Goal: Task Accomplishment & Management: Use online tool/utility

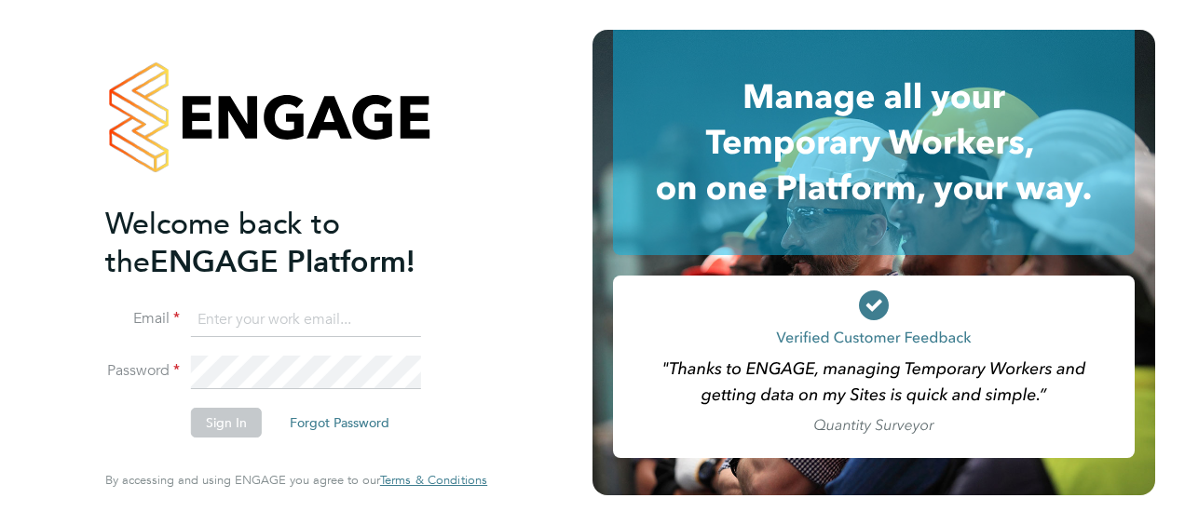
type input "eamon.woods@vistry.co.uk"
click at [230, 418] on button "Sign In" at bounding box center [226, 423] width 71 height 30
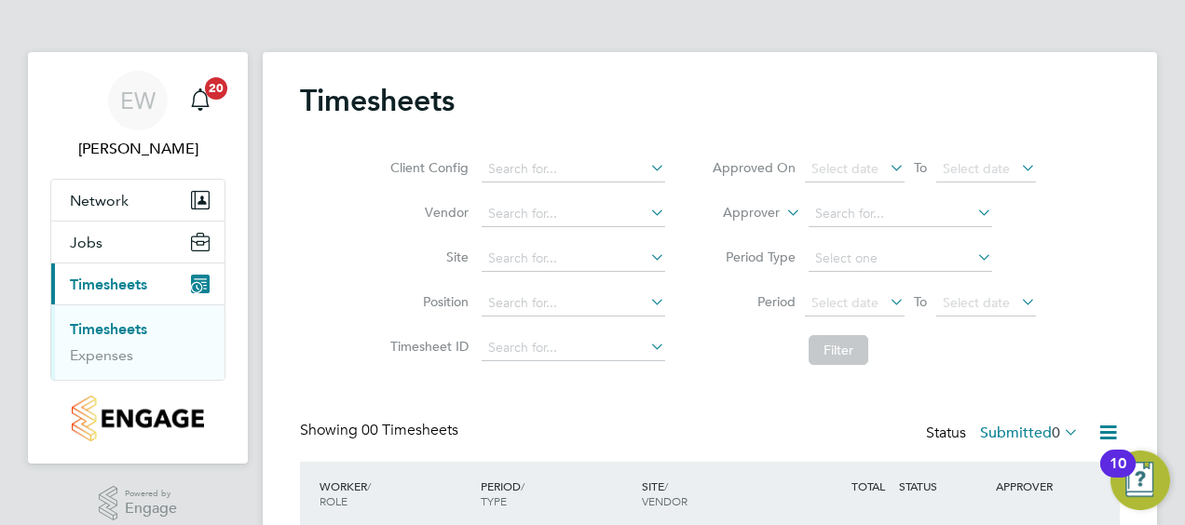
click at [646, 167] on icon at bounding box center [646, 168] width 0 height 26
